Goal: Information Seeking & Learning: Learn about a topic

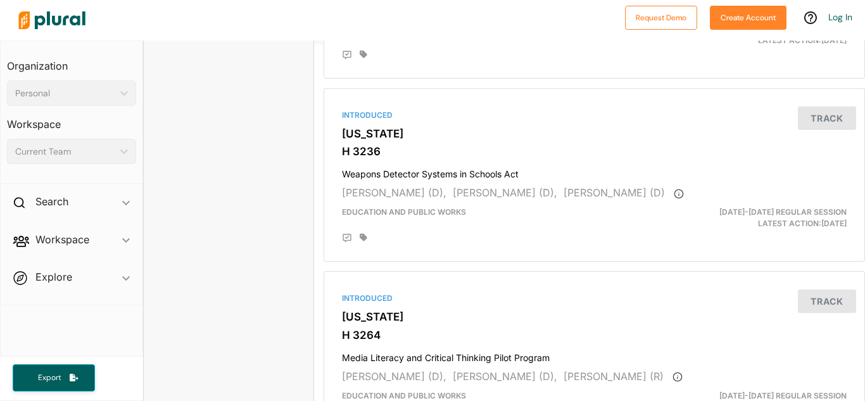
scroll to position [1165, 0]
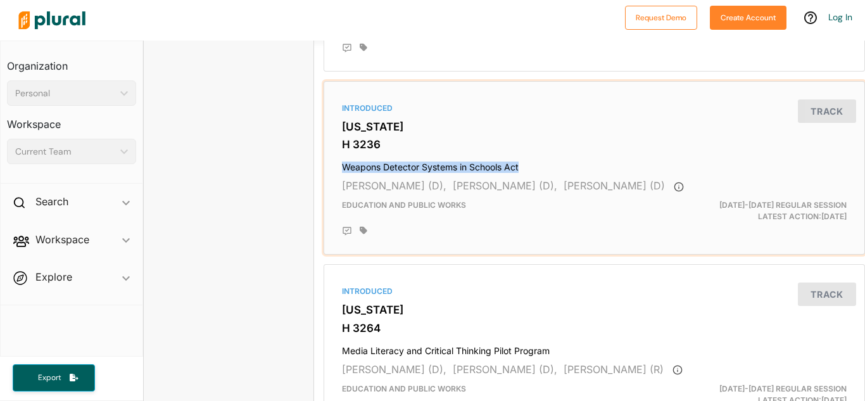
drag, startPoint x: 343, startPoint y: 162, endPoint x: 520, endPoint y: 163, distance: 177.2
click at [520, 163] on h4 "Weapons Detector Systems in Schools Act" at bounding box center [594, 164] width 504 height 17
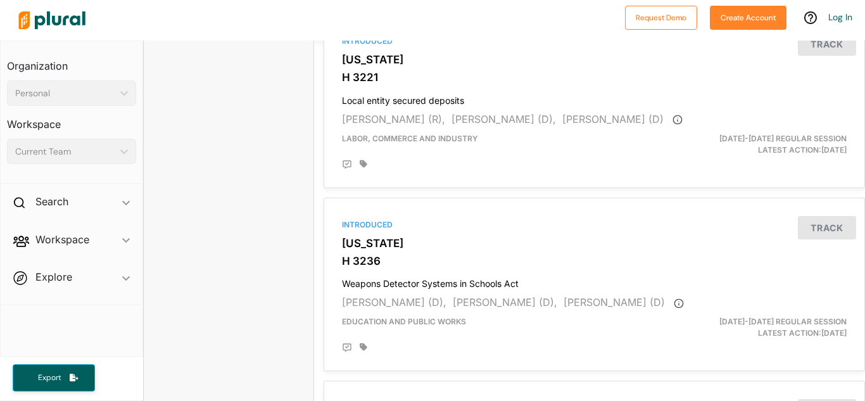
scroll to position [1049, 0]
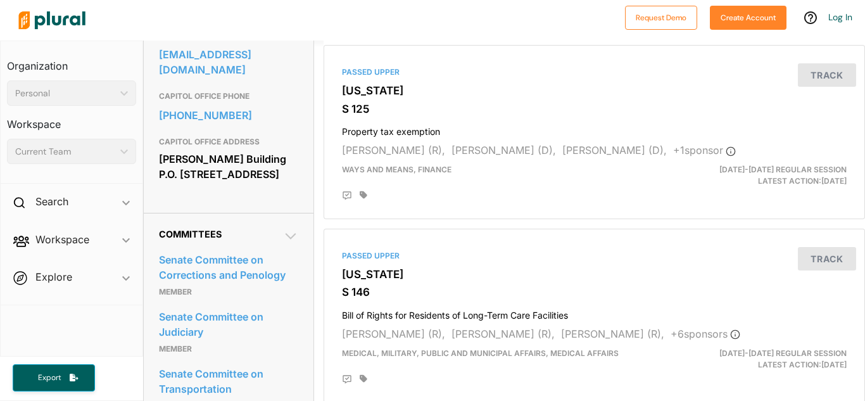
scroll to position [466, 0]
